Goal: Transaction & Acquisition: Purchase product/service

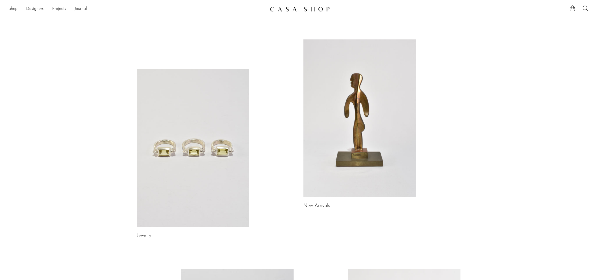
click at [182, 111] on link at bounding box center [193, 147] width 112 height 157
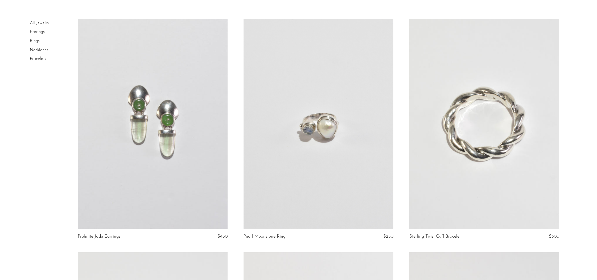
scroll to position [30, 0]
click at [312, 120] on link at bounding box center [318, 124] width 150 height 210
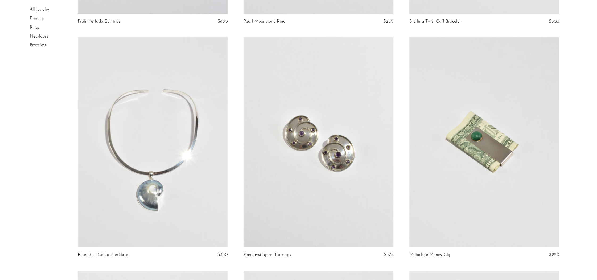
scroll to position [246, 0]
click at [309, 100] on link at bounding box center [318, 141] width 150 height 210
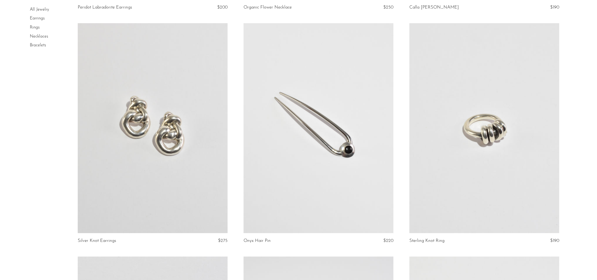
scroll to position [726, 0]
click at [518, 127] on link at bounding box center [484, 128] width 150 height 210
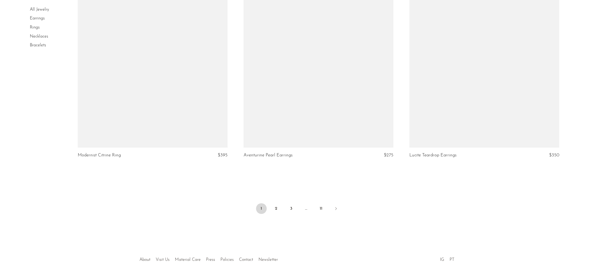
scroll to position [2673, 0]
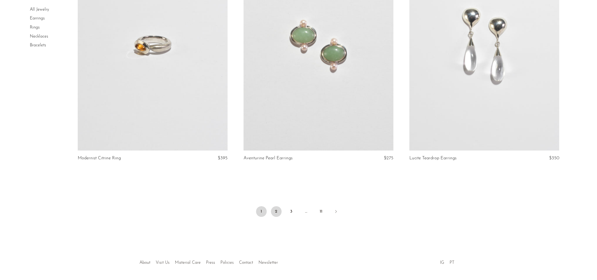
click at [275, 210] on link "2" at bounding box center [276, 211] width 11 height 11
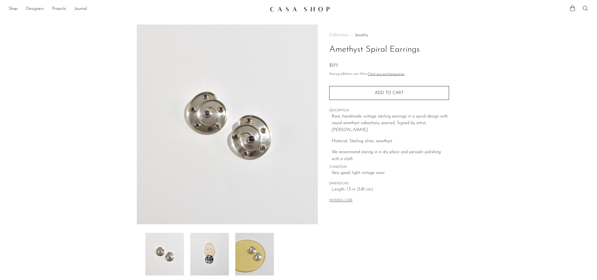
click at [208, 250] on img at bounding box center [209, 254] width 39 height 43
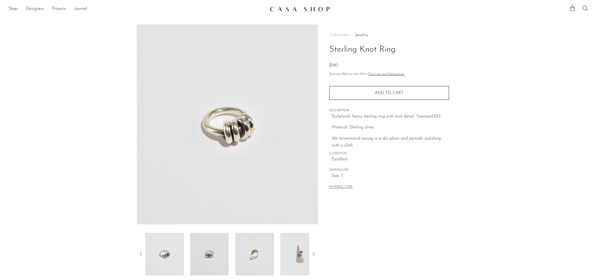
click at [299, 261] on img at bounding box center [299, 254] width 39 height 43
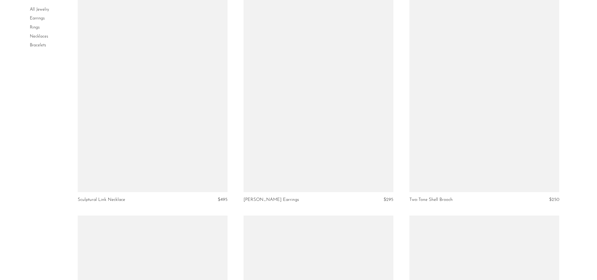
scroll to position [801, 0]
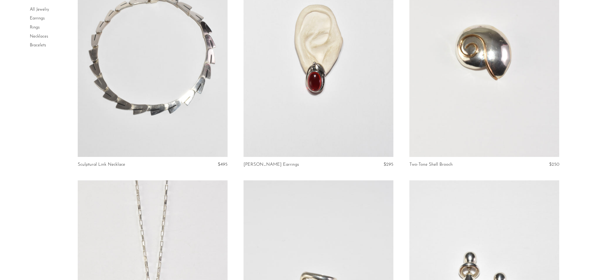
click at [163, 122] on link at bounding box center [153, 52] width 150 height 210
